Goal: Information Seeking & Learning: Learn about a topic

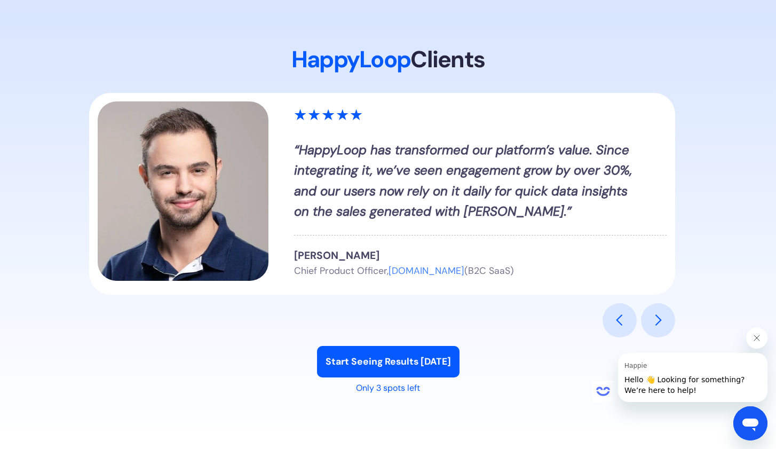
scroll to position [1267, 0]
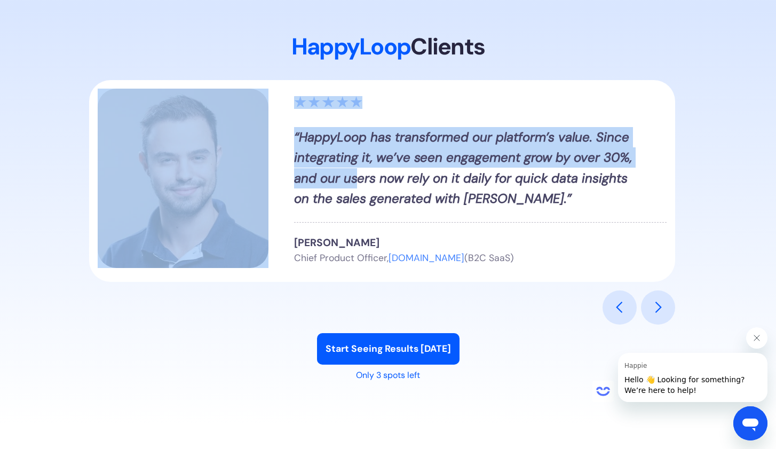
drag, startPoint x: 356, startPoint y: 170, endPoint x: 127, endPoint y: 207, distance: 232.0
click at [127, 207] on div "“HappyLoop has transformed our platform’s value. Since integrating it, we’ve se…" at bounding box center [382, 181] width 586 height 202
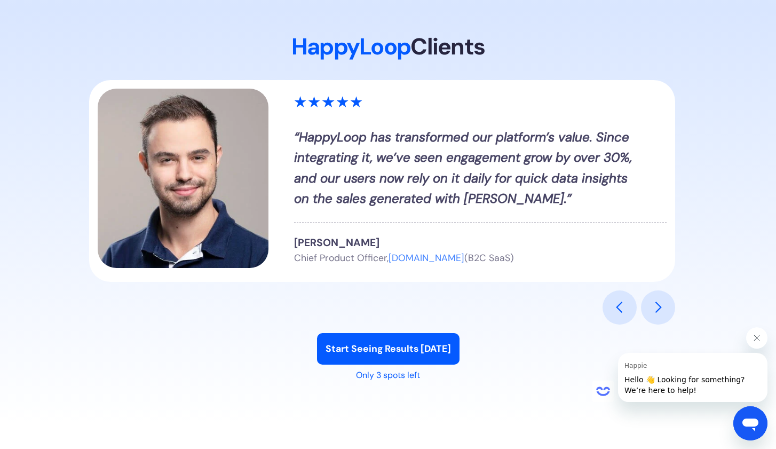
click at [320, 155] on strong "“HappyLoop has transformed our platform’s value. Since integrating it, we’ve se…" at bounding box center [463, 168] width 338 height 78
click at [655, 300] on div "next slide" at bounding box center [658, 308] width 34 height 34
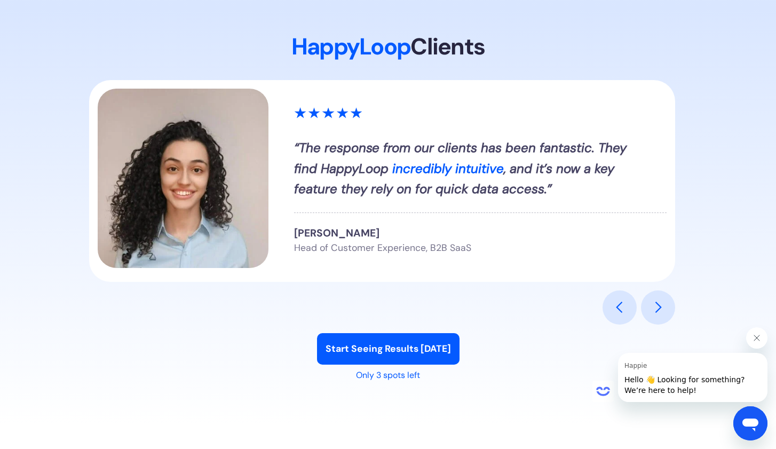
click at [654, 299] on div "next slide" at bounding box center [658, 308] width 34 height 34
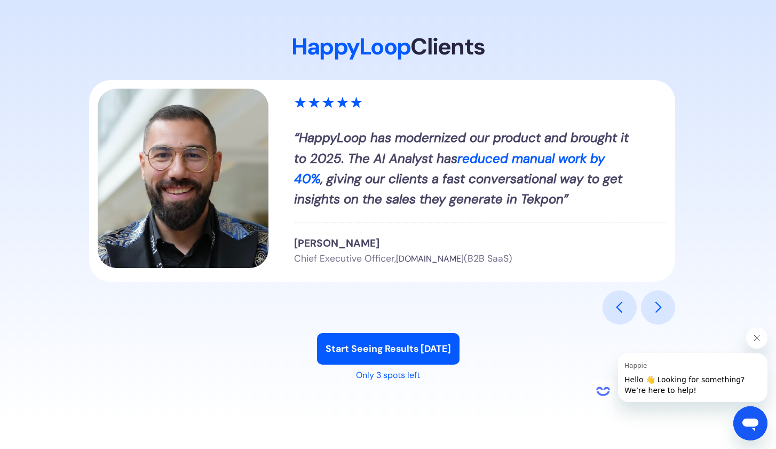
click at [655, 300] on div "next slide" at bounding box center [658, 308] width 34 height 34
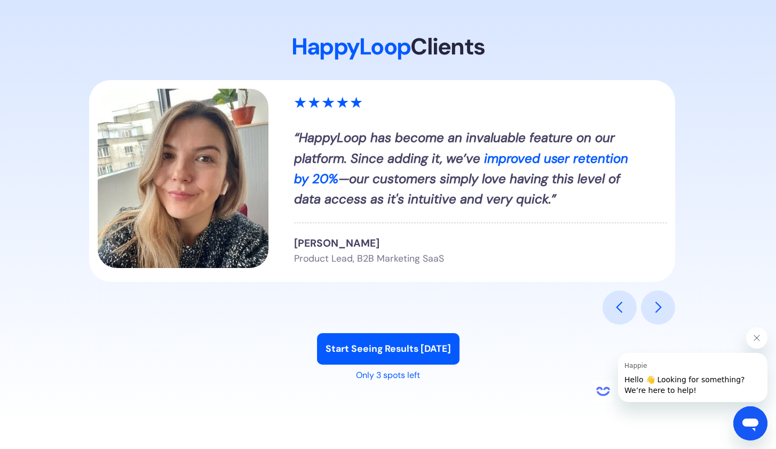
click at [655, 300] on div "next slide" at bounding box center [658, 308] width 34 height 34
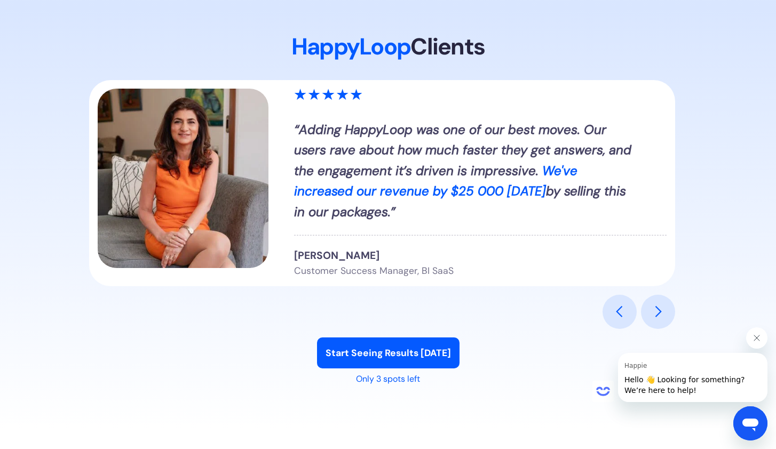
click at [655, 300] on div "next slide" at bounding box center [658, 312] width 34 height 34
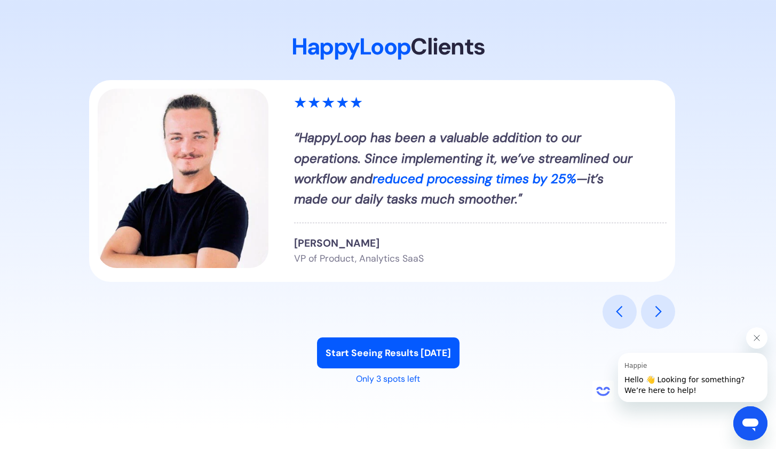
click at [655, 300] on div "next slide" at bounding box center [658, 312] width 34 height 34
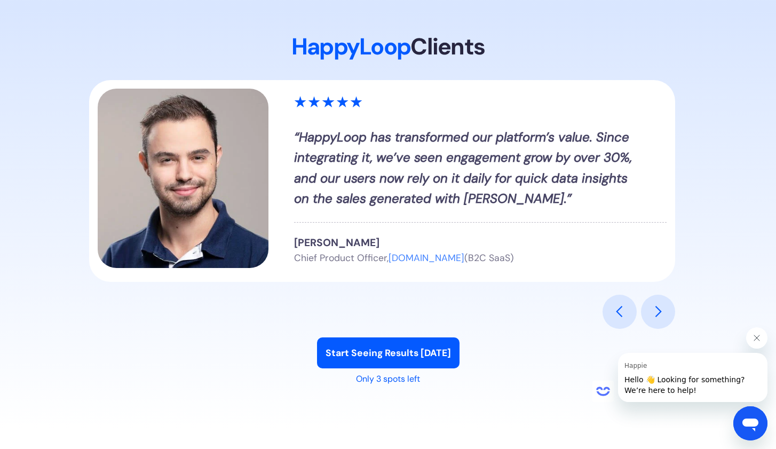
click at [655, 300] on div "next slide" at bounding box center [658, 312] width 34 height 34
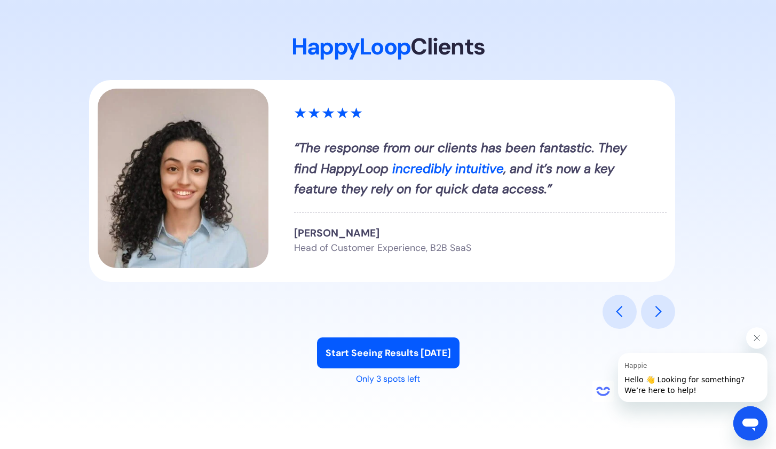
click at [655, 300] on div "next slide" at bounding box center [658, 312] width 34 height 34
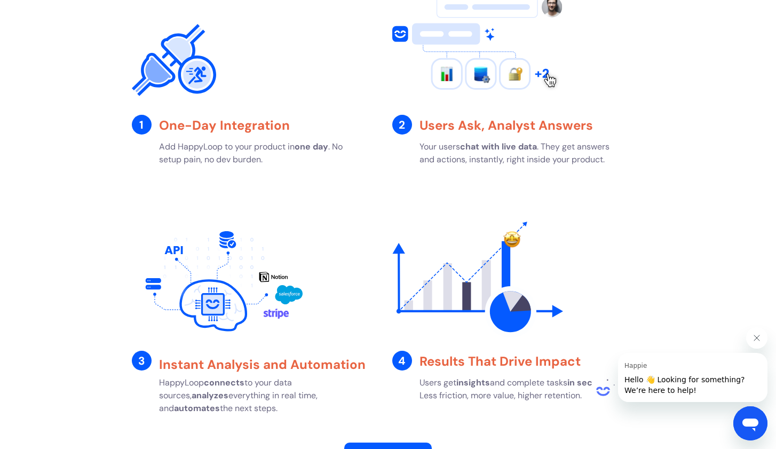
scroll to position [1811, 0]
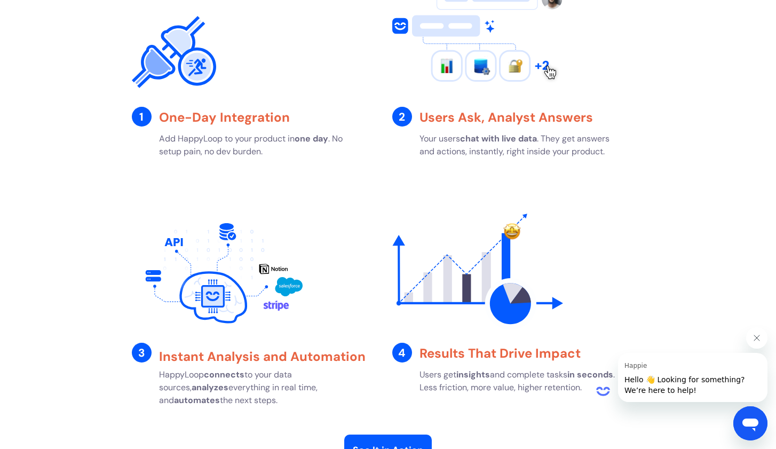
click at [143, 113] on div "1" at bounding box center [142, 117] width 20 height 20
click at [193, 121] on strong "One-Day Integration" at bounding box center [224, 117] width 131 height 17
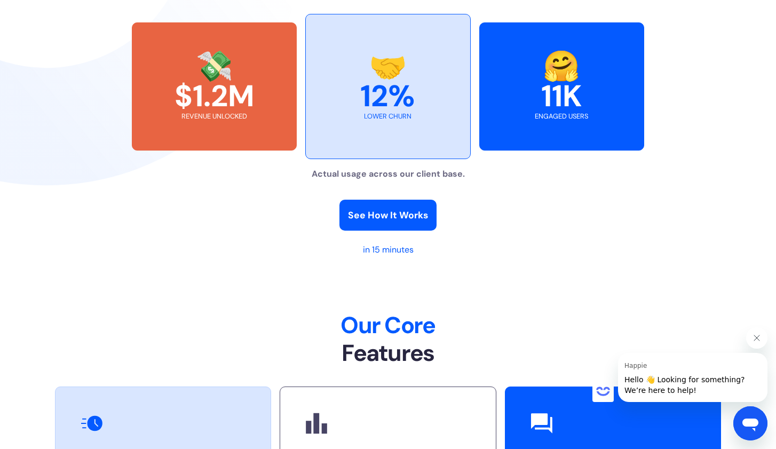
scroll to position [2419, 0]
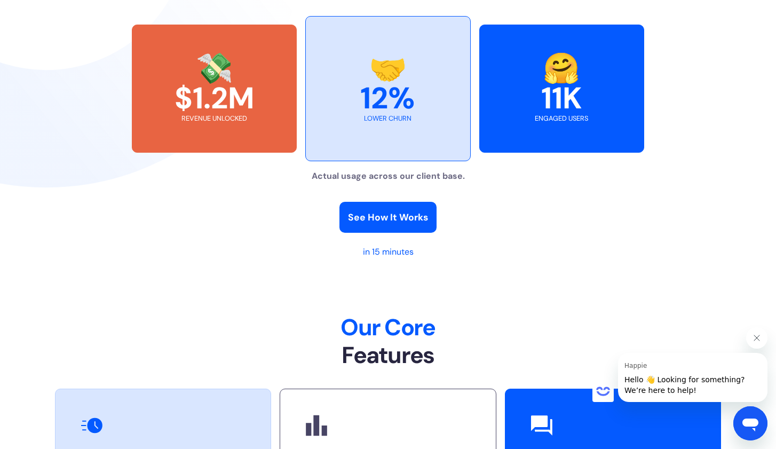
click at [361, 134] on div "🤝 12% lower churn" at bounding box center [387, 88] width 165 height 145
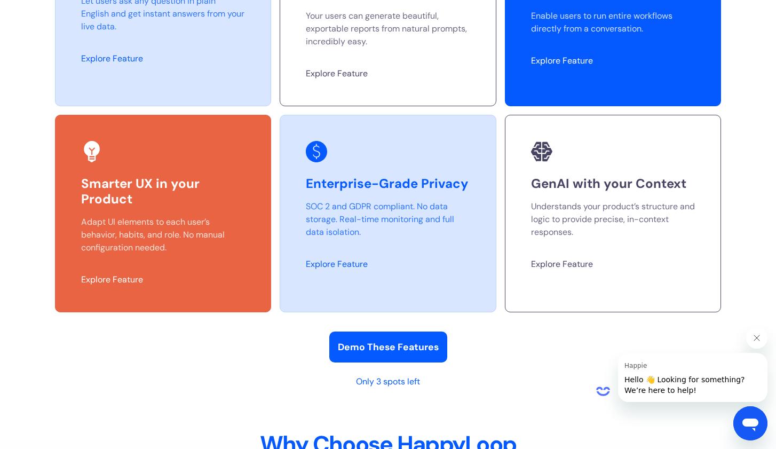
scroll to position [2909, 0]
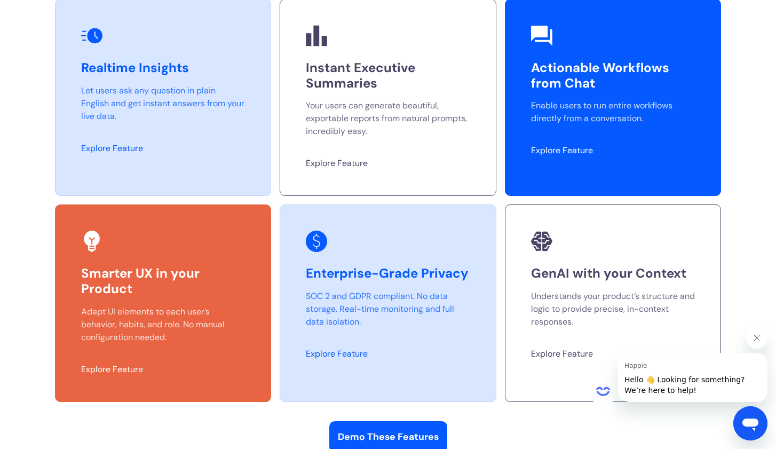
click at [340, 130] on p "Your users can generate beautiful, exportable reports from natural prompts, inc…" at bounding box center [388, 118] width 164 height 38
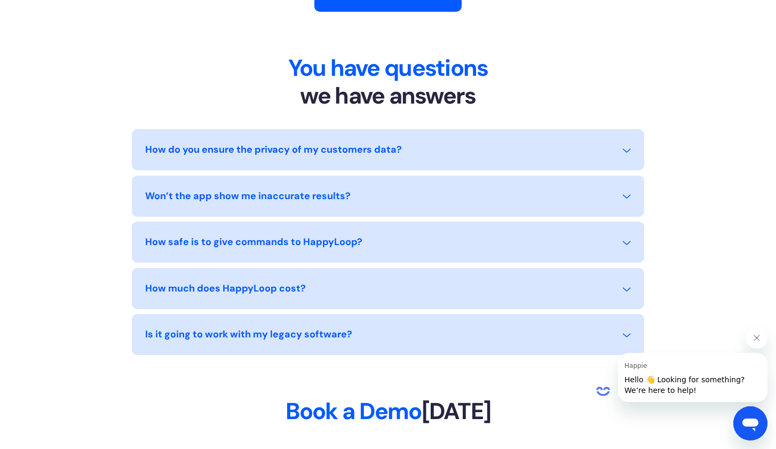
scroll to position [4595, 0]
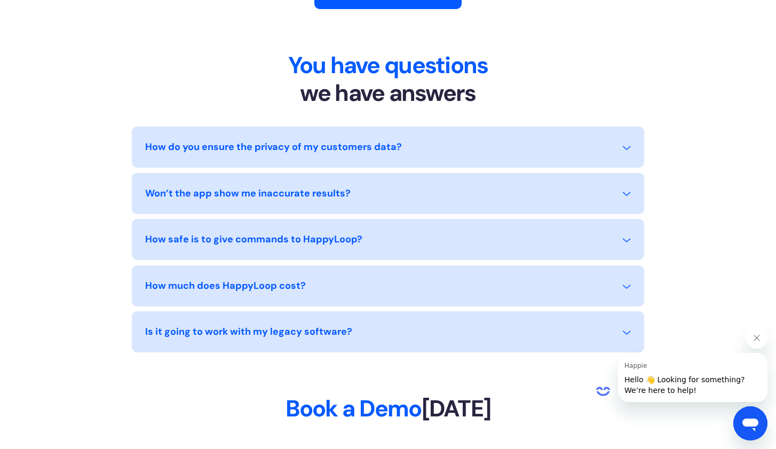
click at [275, 139] on div "How do you ensure the privacy of my customers data? HappyLoop adheres to the hi…" at bounding box center [388, 147] width 513 height 41
click at [621, 147] on div at bounding box center [625, 146] width 11 height 11
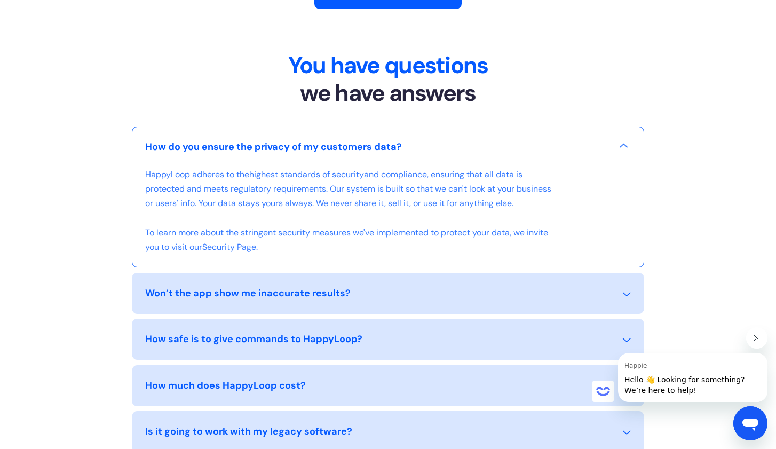
click at [621, 147] on icon at bounding box center [624, 146] width 8 height 4
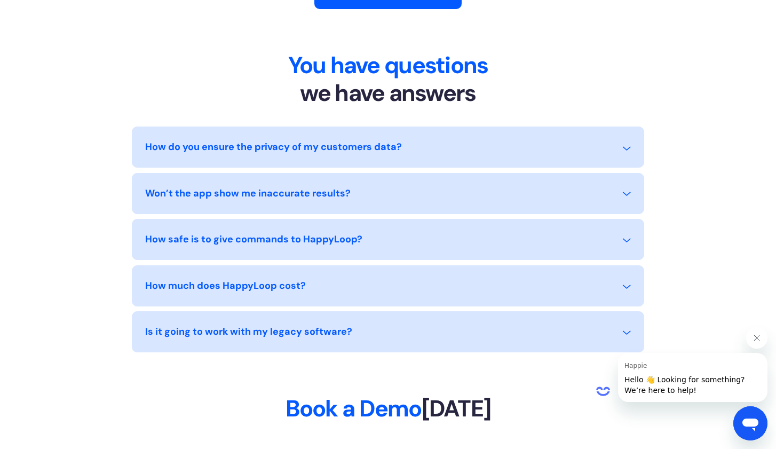
click at [629, 191] on icon at bounding box center [627, 194] width 9 height 9
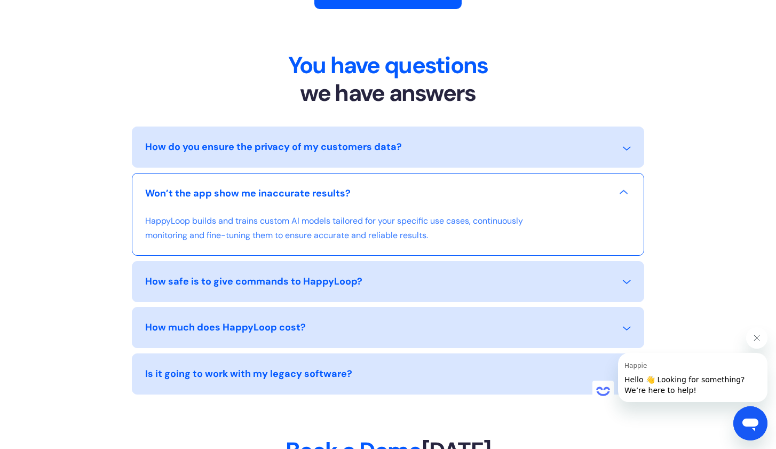
click at [629, 191] on div at bounding box center [625, 193] width 11 height 11
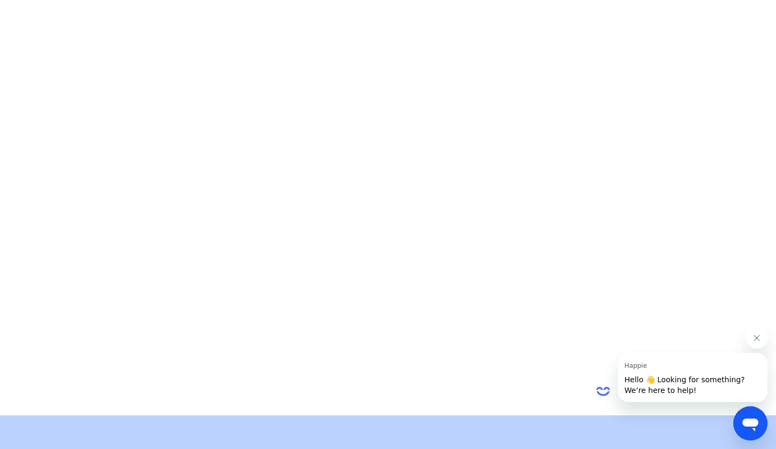
scroll to position [5277, 0]
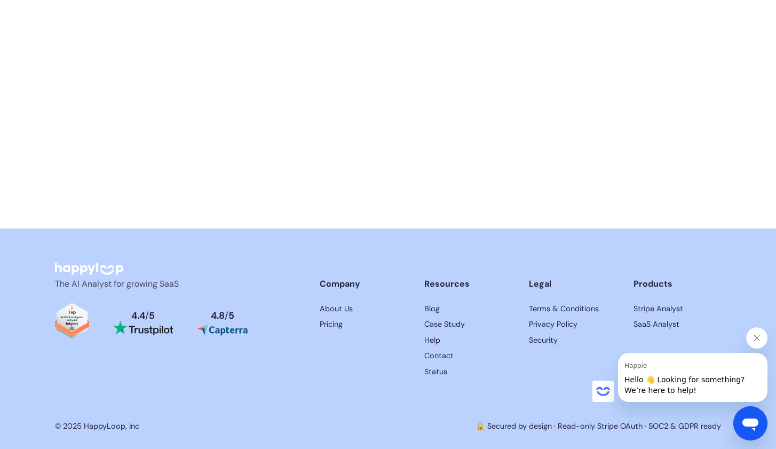
click at [230, 325] on img "Read reviews about HappyLoop on Capterra" at bounding box center [222, 330] width 51 height 12
click at [152, 329] on img "Read reviews about HappyLoop on Trustpilot" at bounding box center [143, 328] width 60 height 15
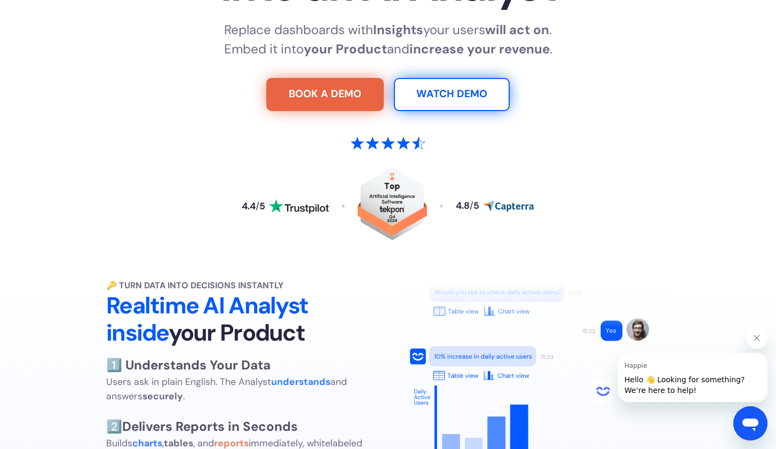
scroll to position [0, 0]
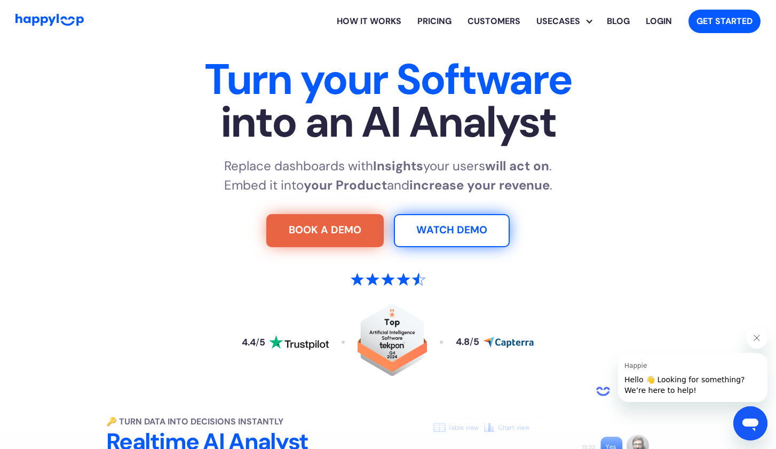
click at [493, 16] on link "Customers" at bounding box center [494, 21] width 69 height 34
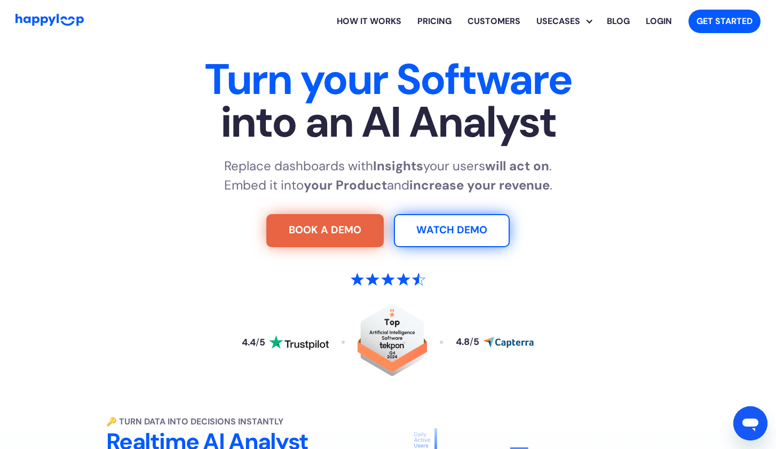
click at [428, 22] on link "Pricing" at bounding box center [435, 21] width 50 height 34
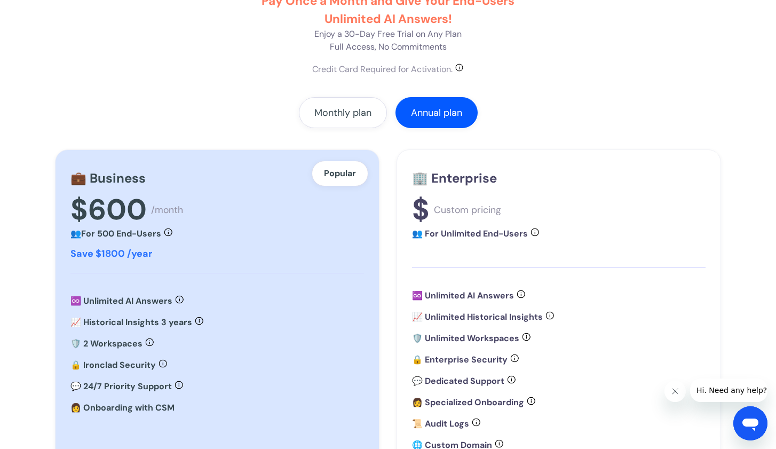
scroll to position [186, 0]
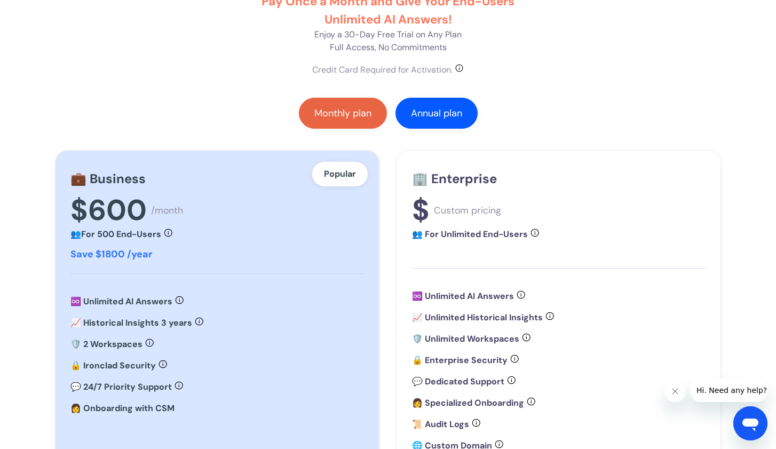
click at [356, 111] on div "Monthly plan" at bounding box center [343, 113] width 57 height 11
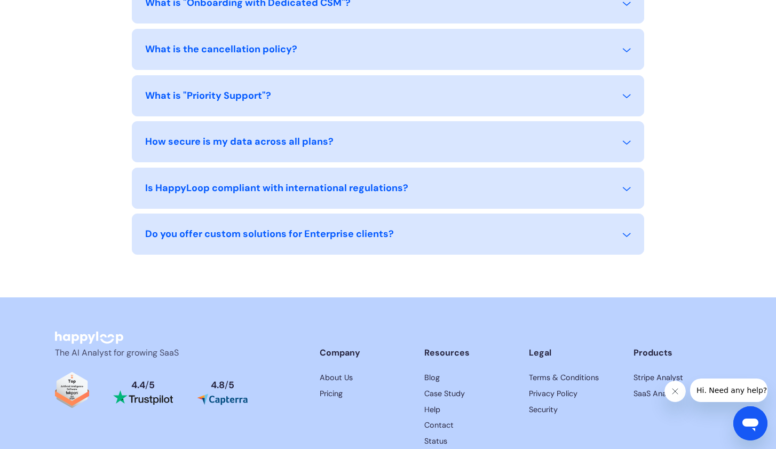
scroll to position [1244, 0]
